Goal: Information Seeking & Learning: Check status

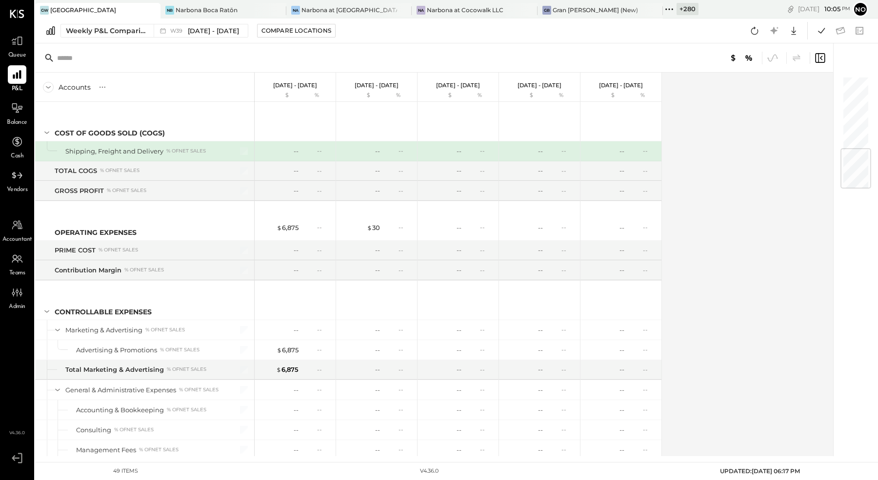
scroll to position [638, 0]
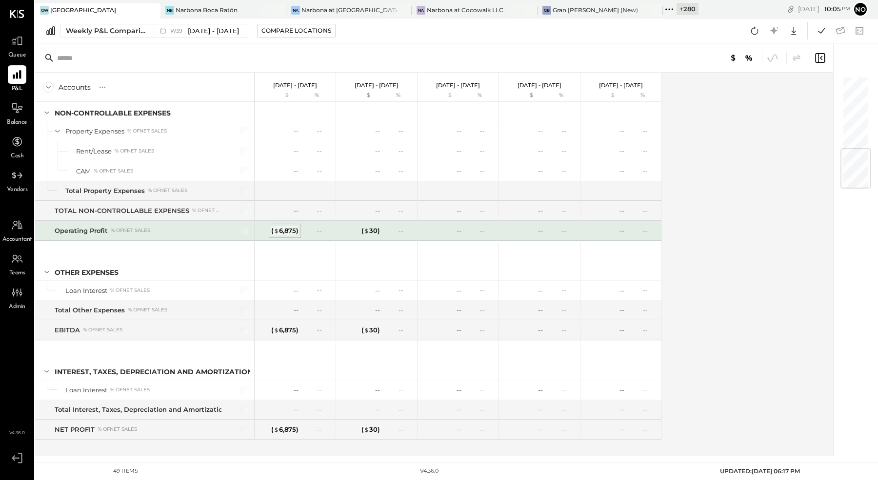
click at [295, 226] on div "( $ 6,875 )" at bounding box center [284, 230] width 27 height 9
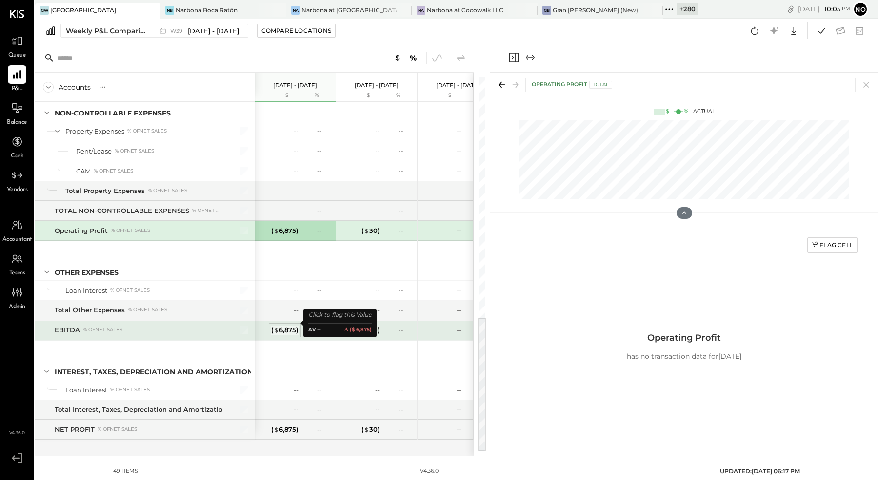
click at [285, 326] on div "( $ 6,875 )" at bounding box center [284, 330] width 27 height 9
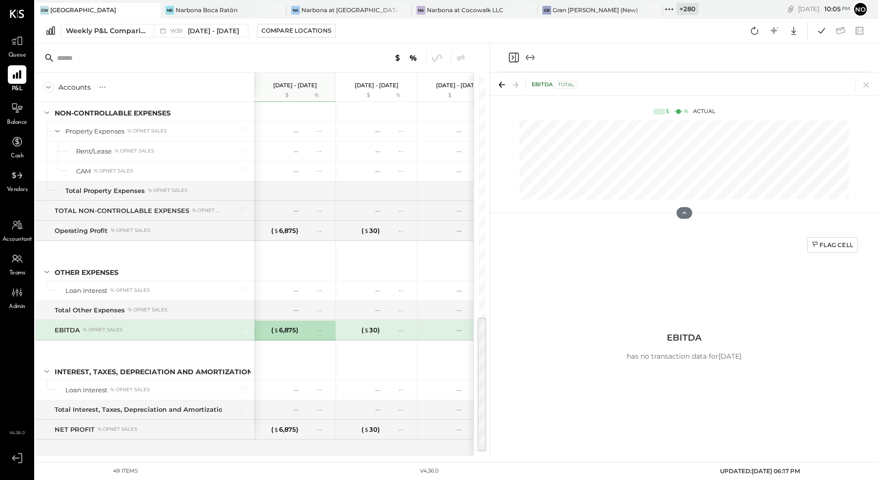
drag, startPoint x: 867, startPoint y: 86, endPoint x: 801, endPoint y: 108, distance: 70.0
click at [867, 86] on icon at bounding box center [865, 84] width 5 height 5
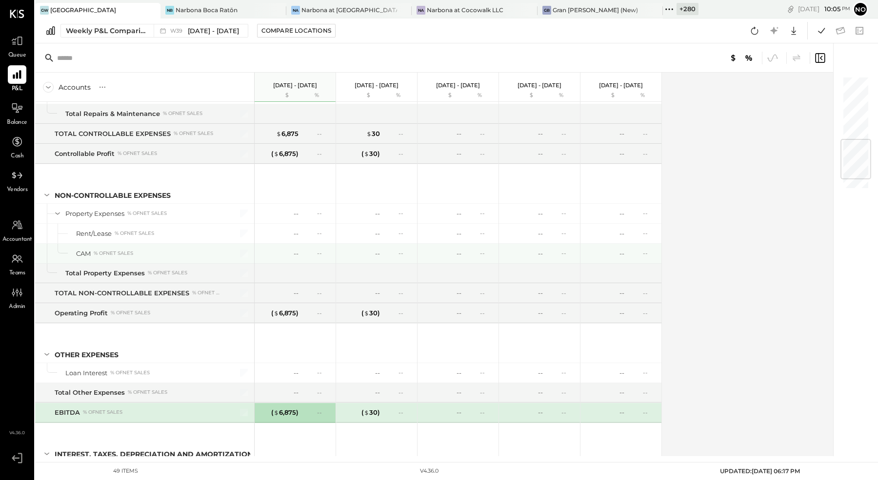
scroll to position [540, 0]
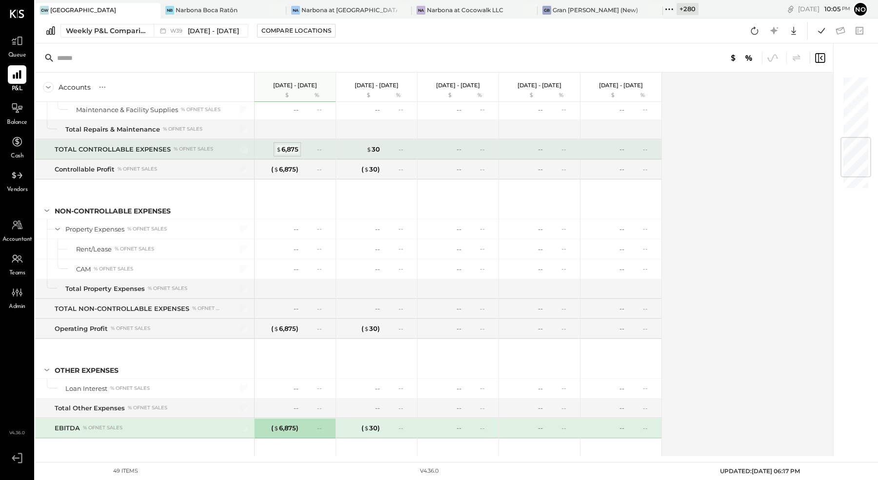
click at [291, 145] on div "$ 6,875" at bounding box center [287, 149] width 22 height 9
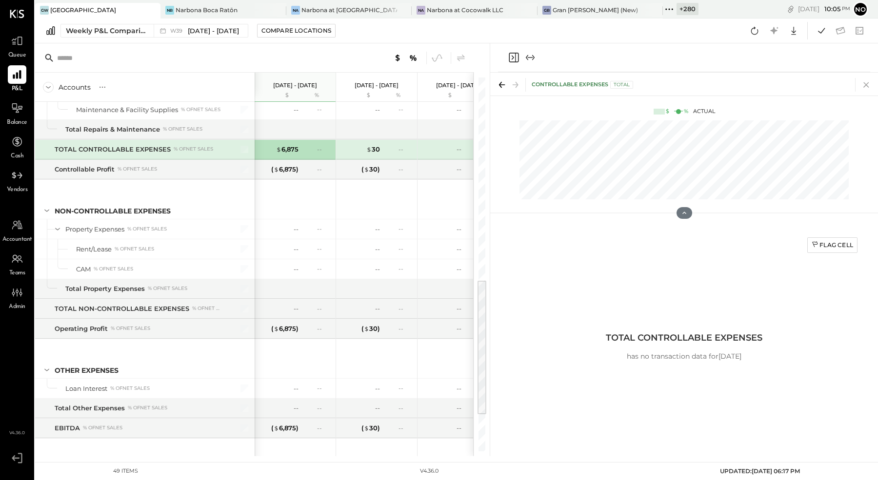
click at [864, 88] on icon at bounding box center [866, 85] width 14 height 14
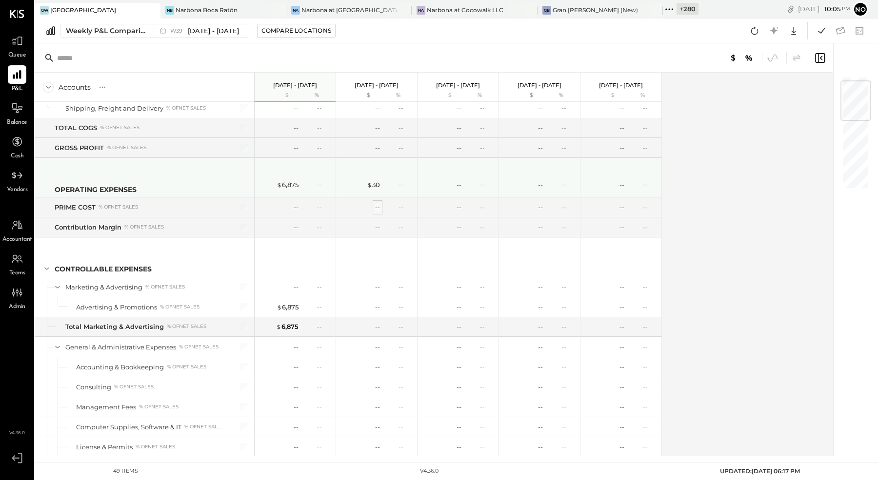
scroll to position [7, 0]
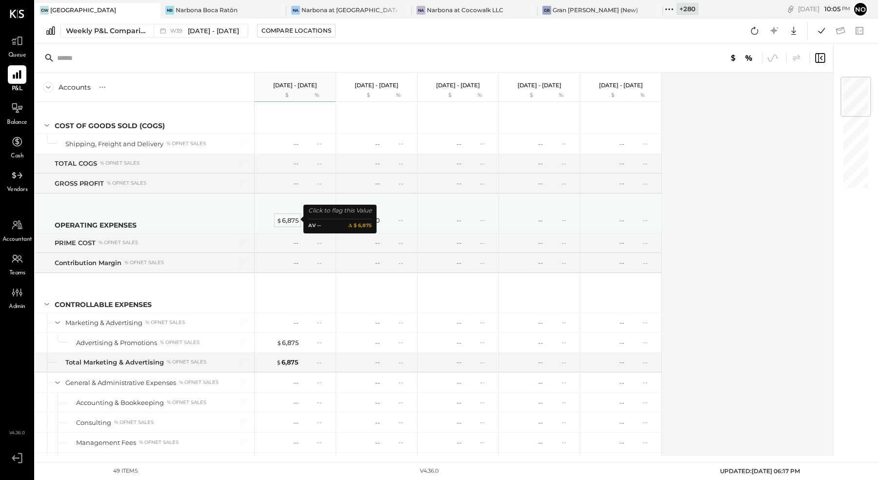
click at [283, 218] on div "$ 6,875" at bounding box center [288, 220] width 22 height 9
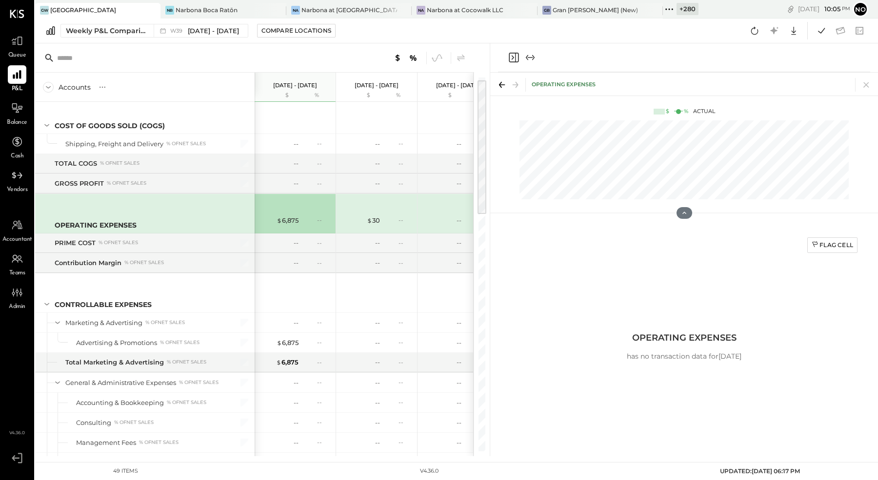
drag, startPoint x: 868, startPoint y: 85, endPoint x: 695, endPoint y: 133, distance: 179.3
click at [865, 86] on icon at bounding box center [866, 85] width 14 height 14
